Goal: Transaction & Acquisition: Purchase product/service

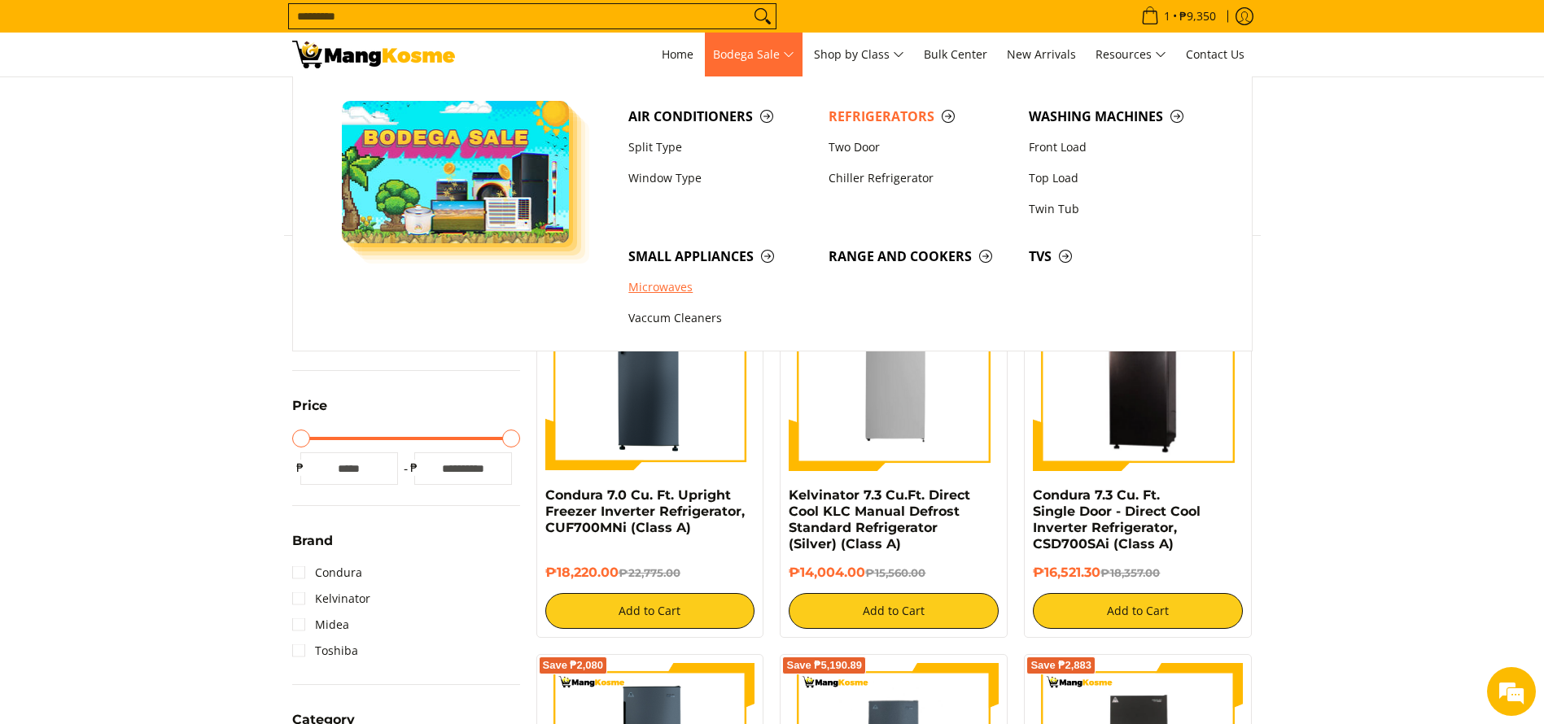
click at [651, 289] on link "Microwaves" at bounding box center [720, 288] width 200 height 31
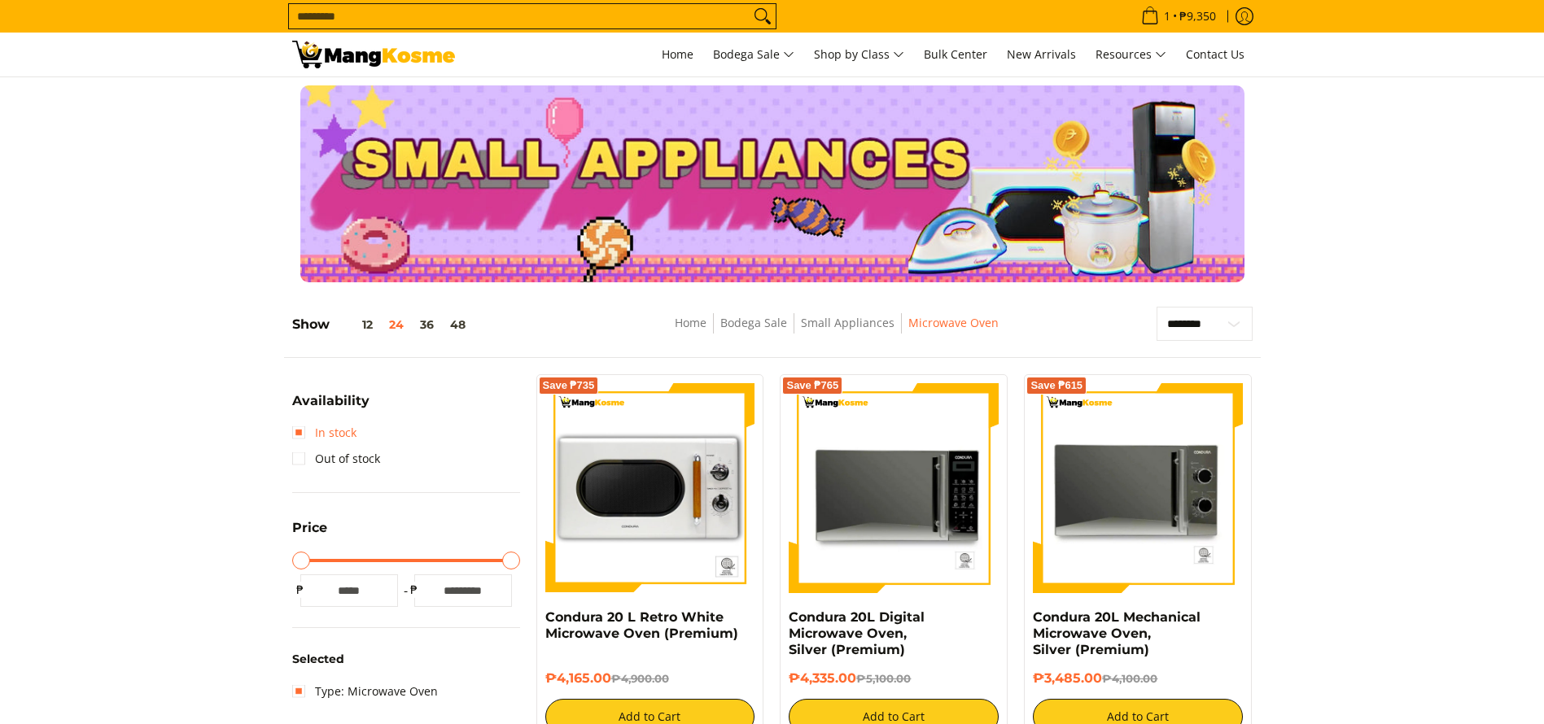
click at [320, 444] on link "In stock" at bounding box center [324, 433] width 64 height 26
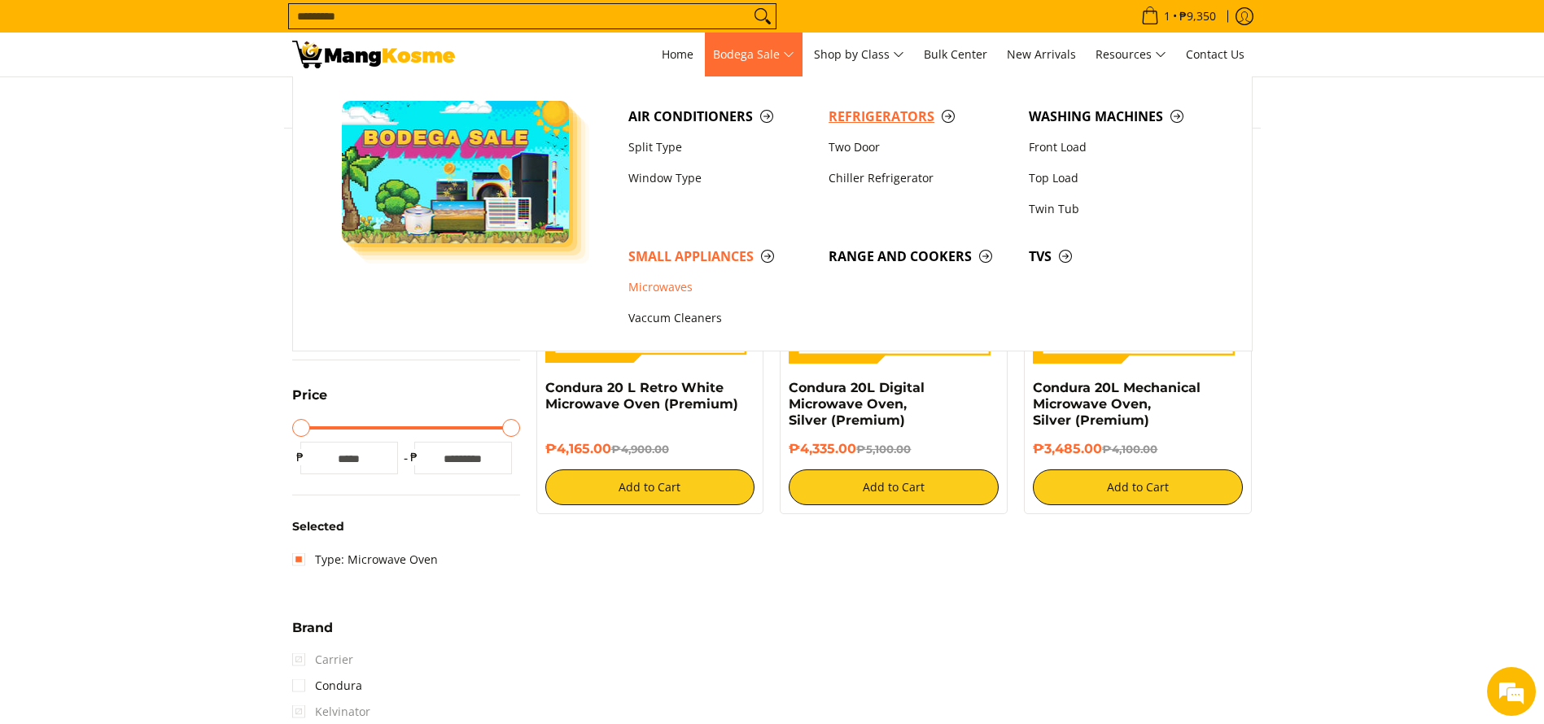
click at [832, 115] on span "Refrigerators" at bounding box center [920, 117] width 184 height 20
